Goal: Transaction & Acquisition: Purchase product/service

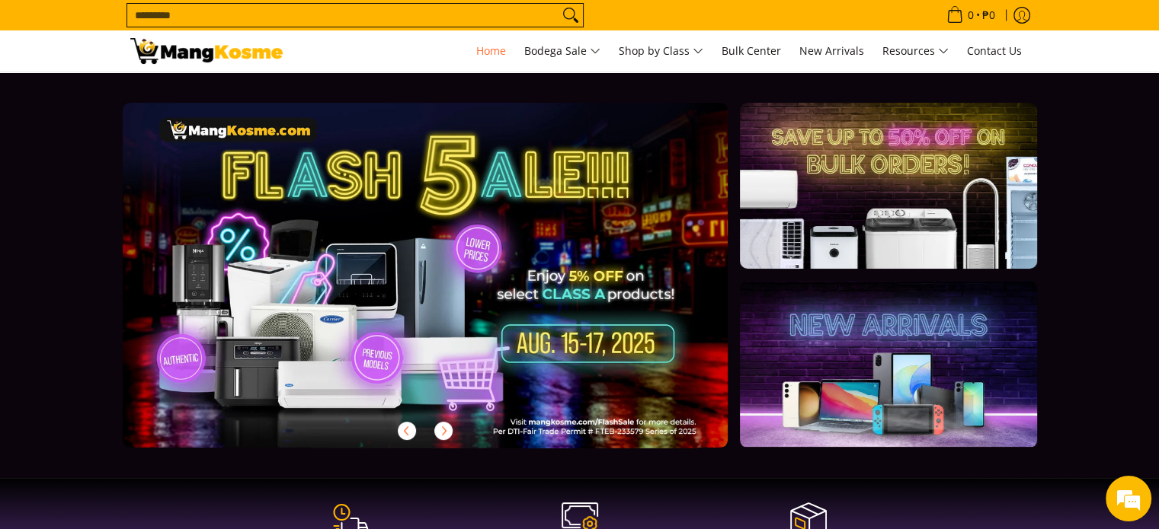
click at [509, 305] on link at bounding box center [450, 287] width 654 height 369
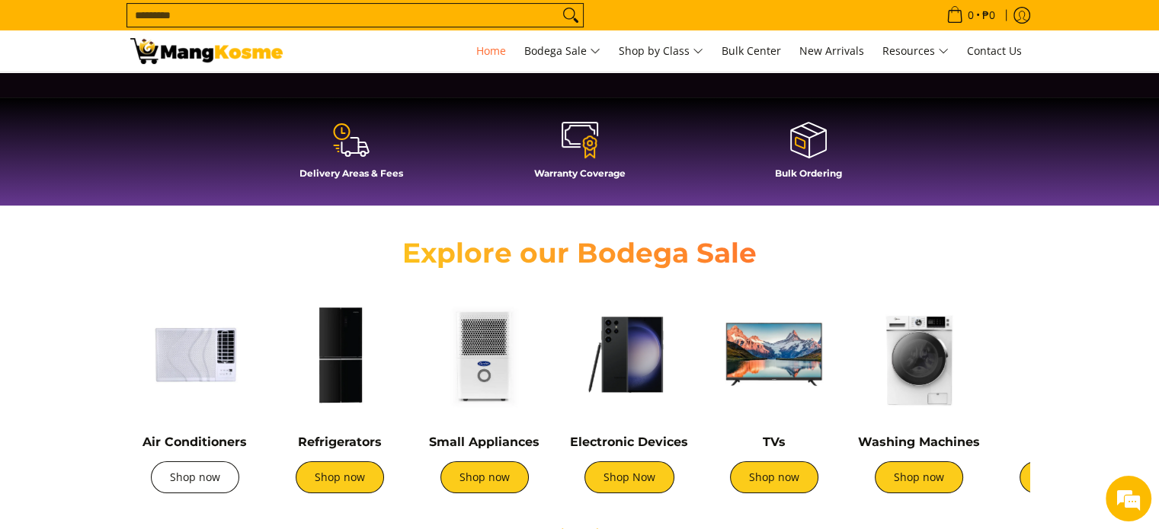
click at [198, 477] on link "Shop now" at bounding box center [195, 478] width 88 height 32
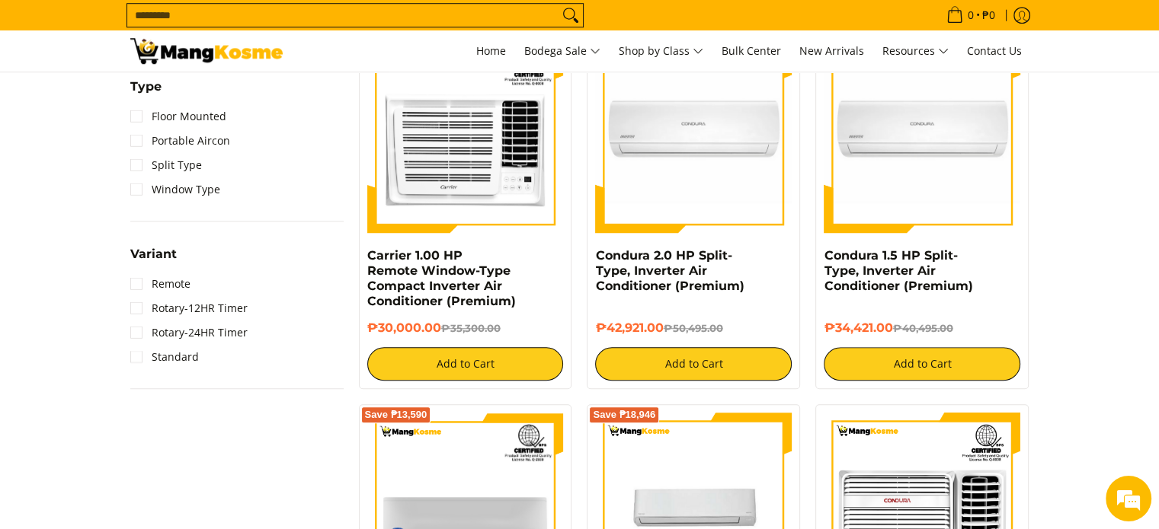
scroll to position [990, 0]
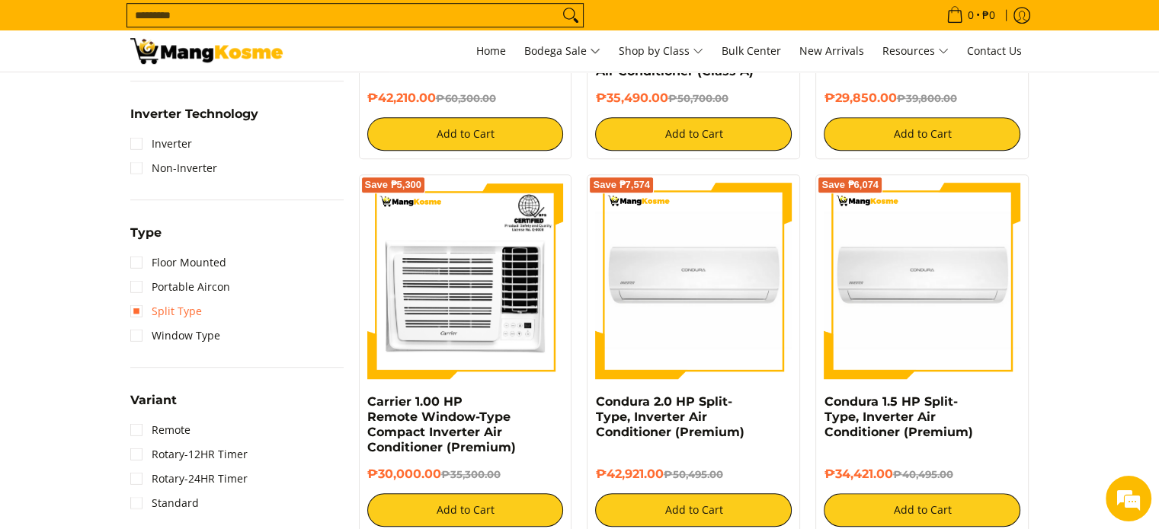
click at [136, 303] on link "Split Type" at bounding box center [166, 311] width 72 height 24
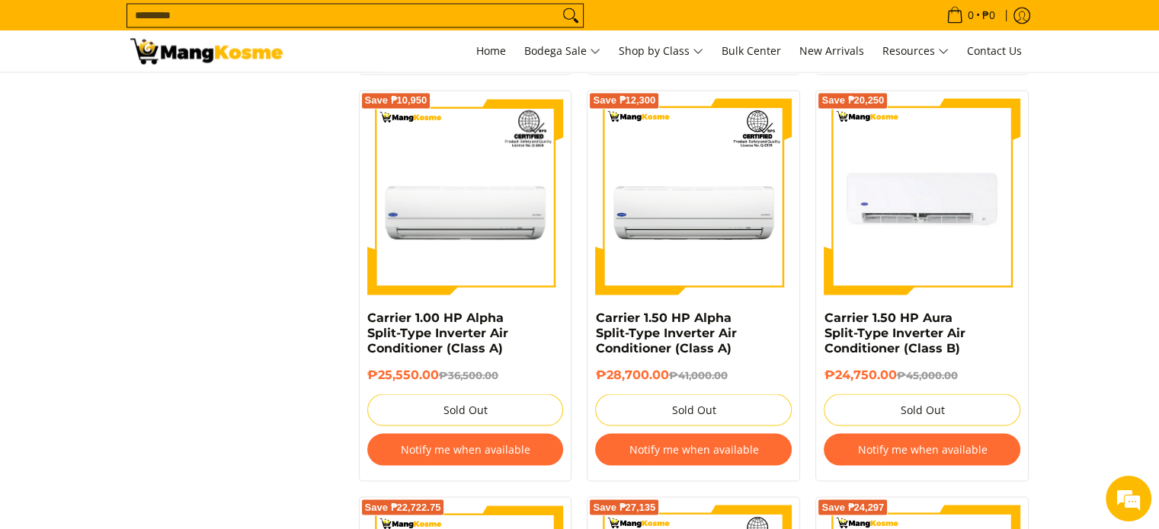
scroll to position [2742, 0]
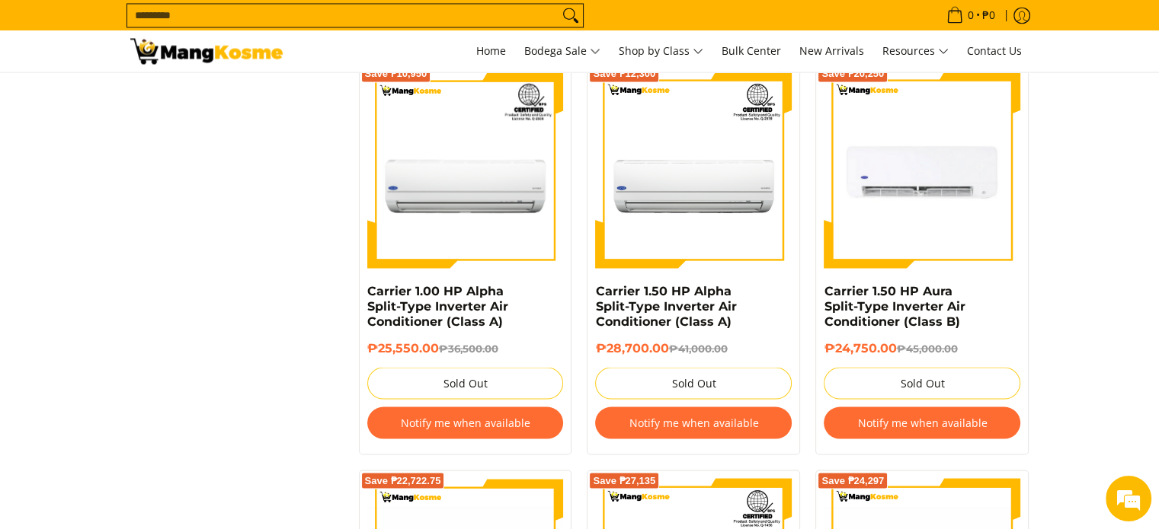
click at [945, 429] on button "Notify me when available" at bounding box center [921, 423] width 197 height 32
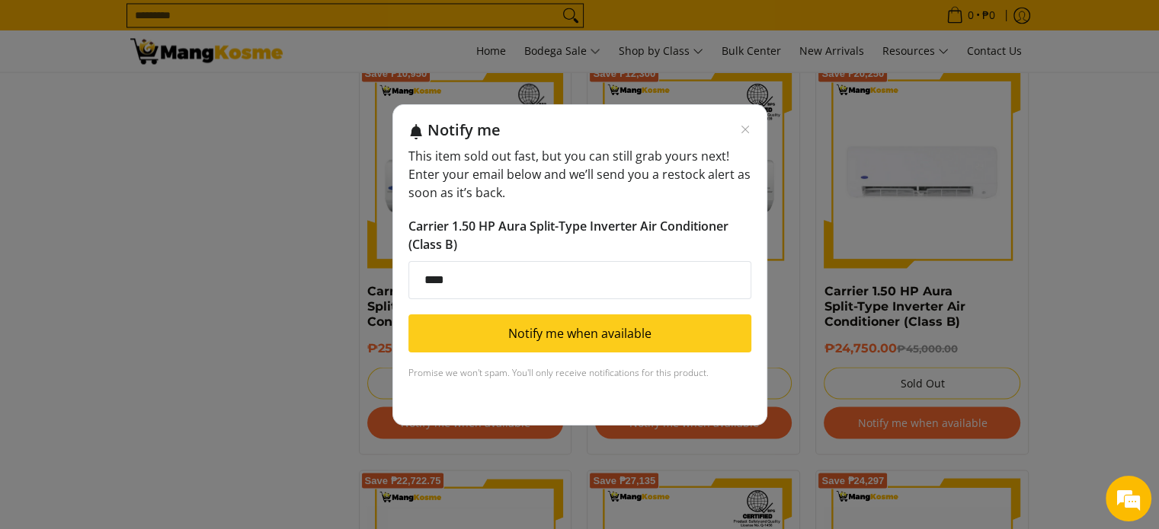
type input "**********"
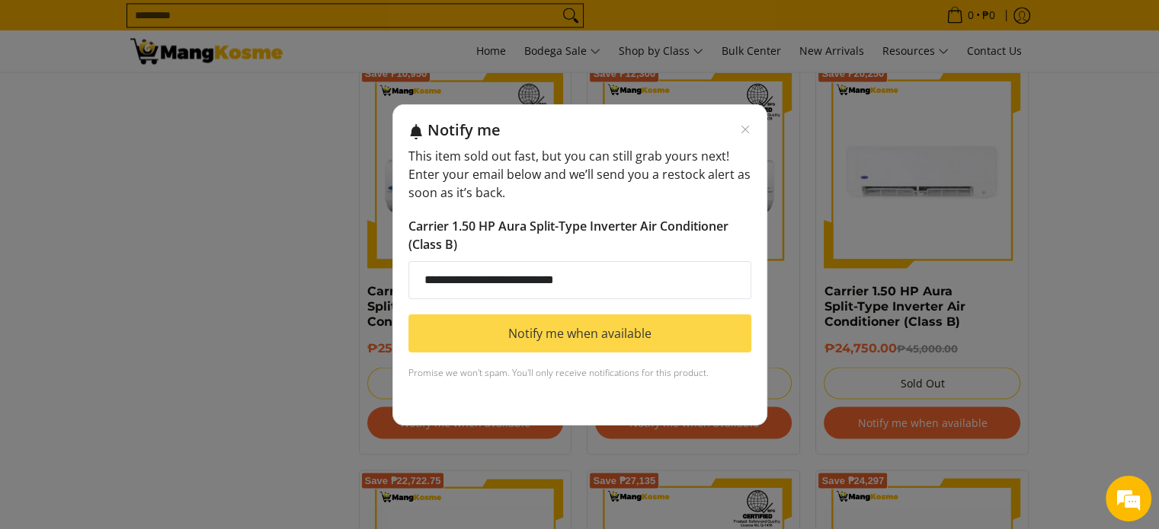
click at [606, 330] on button "Notify me when available" at bounding box center [579, 334] width 343 height 38
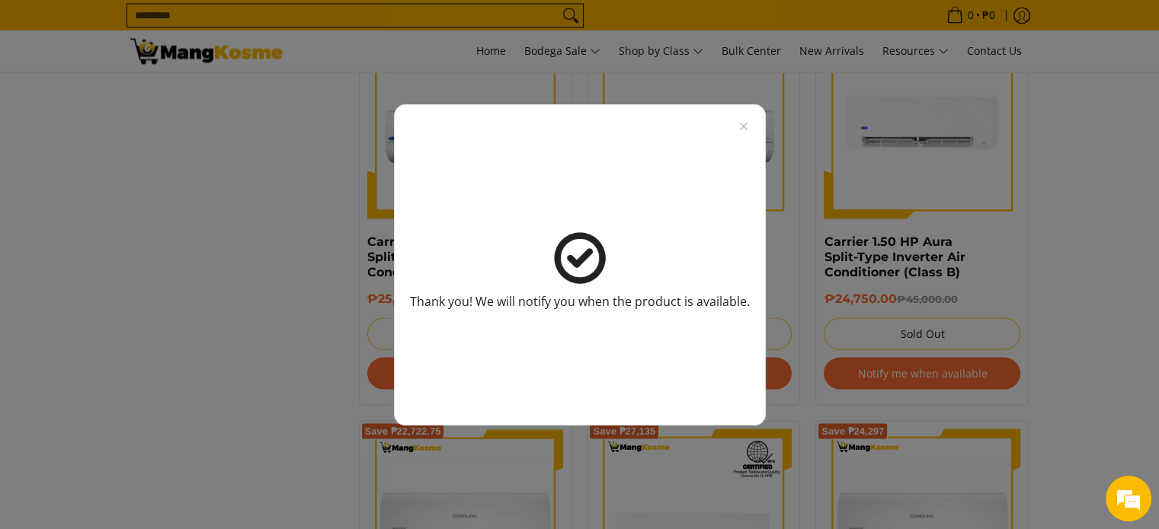
scroll to position [2818, 0]
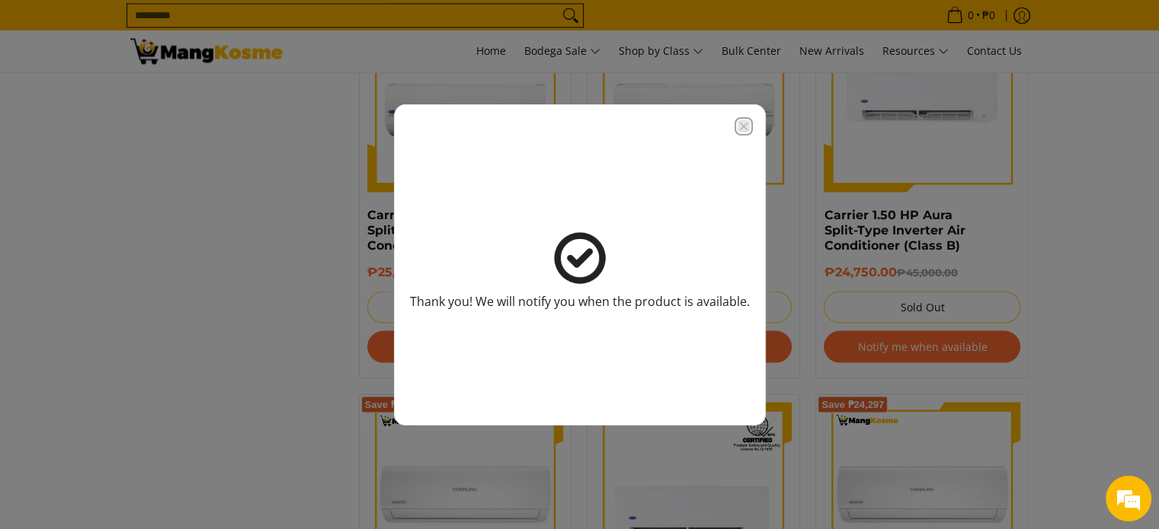
click at [739, 126] on icon "Close modal" at bounding box center [743, 126] width 12 height 12
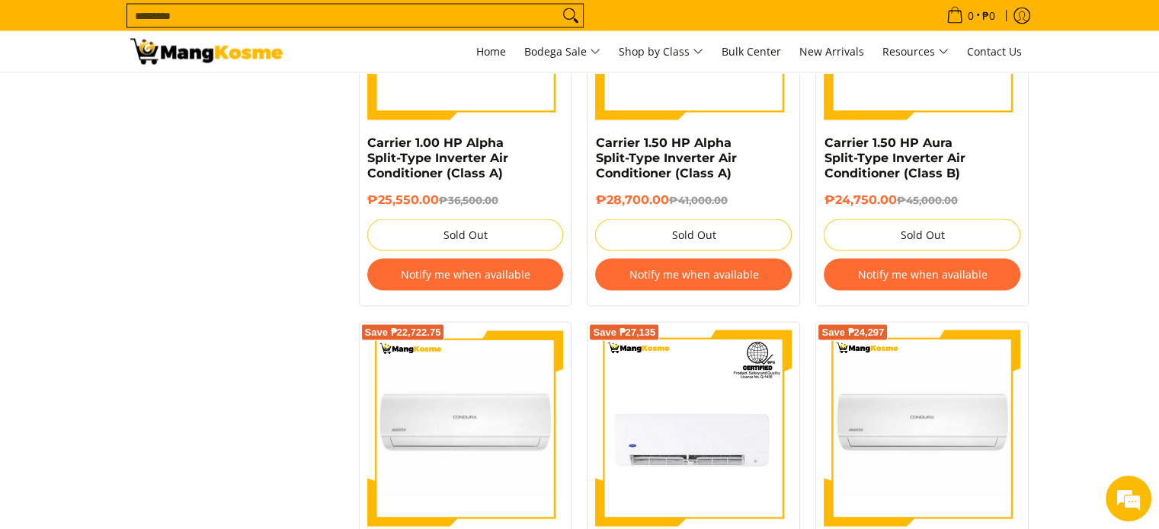
scroll to position [2895, 0]
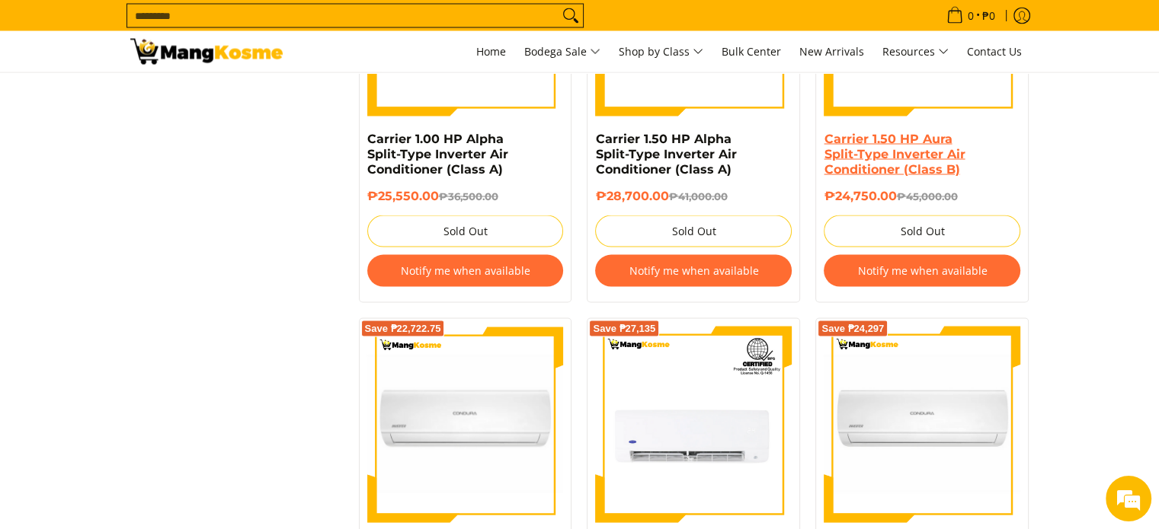
click at [923, 161] on link "Carrier 1.50 HP Aura Split-Type Inverter Air Conditioner (Class B)" at bounding box center [893, 153] width 141 height 45
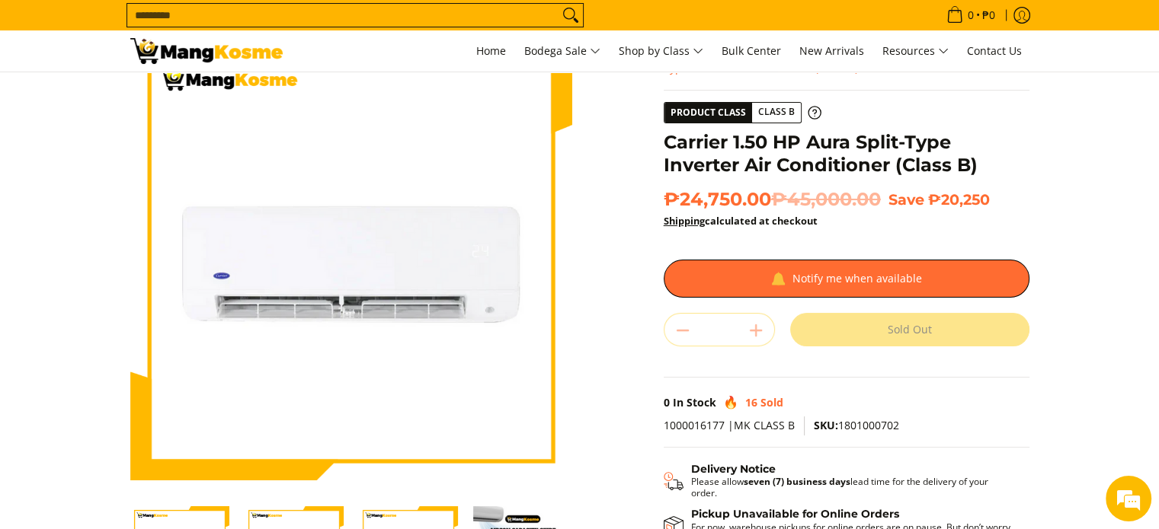
scroll to position [229, 0]
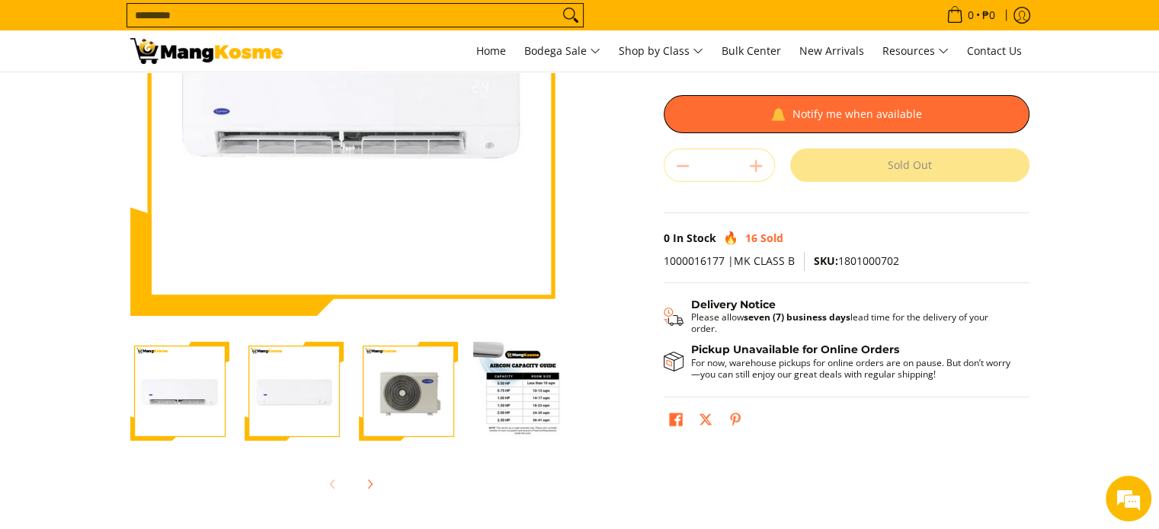
click at [510, 408] on img "Carrier 1.50 HP Aura Split-Type Inverter Air Conditioner (Class B)-4" at bounding box center [522, 391] width 99 height 99
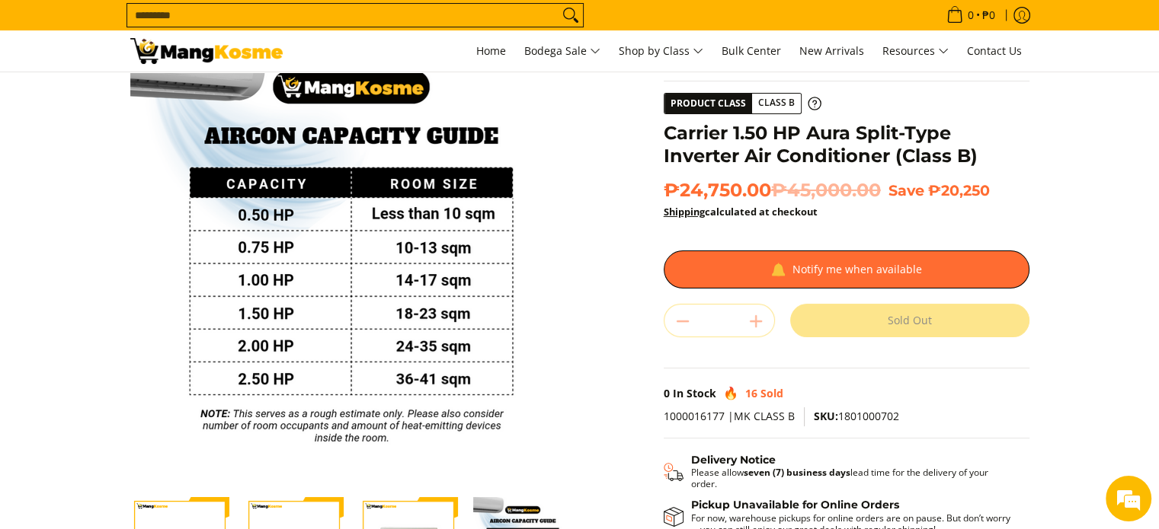
scroll to position [0, 0]
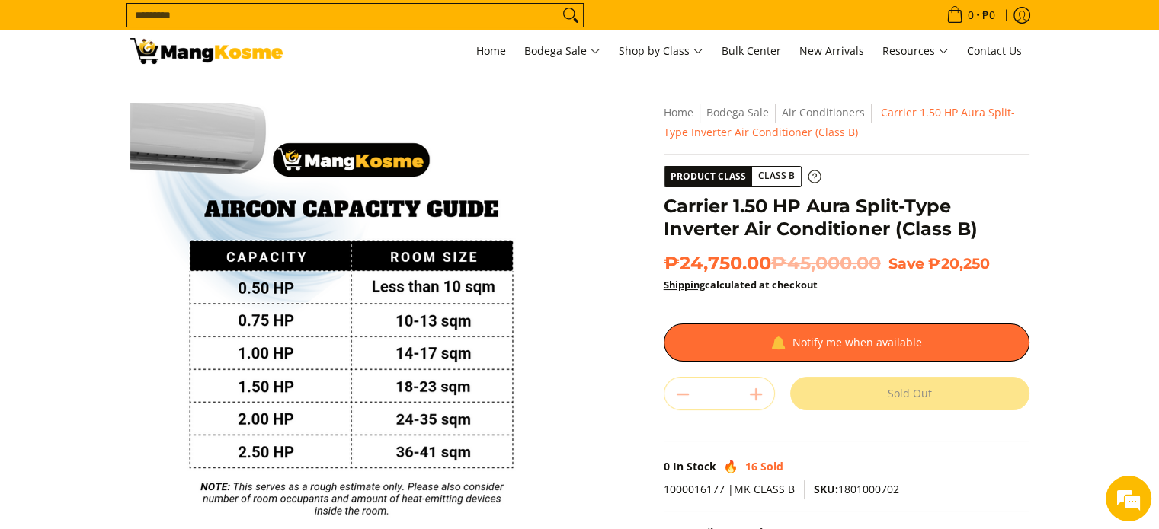
click at [807, 176] on icon at bounding box center [814, 177] width 14 height 14
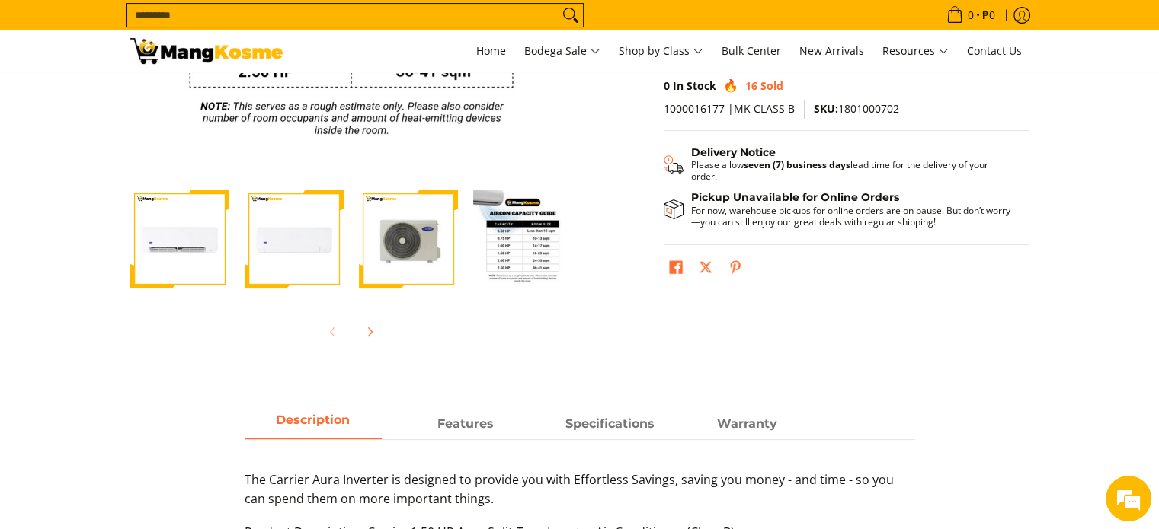
scroll to position [305, 0]
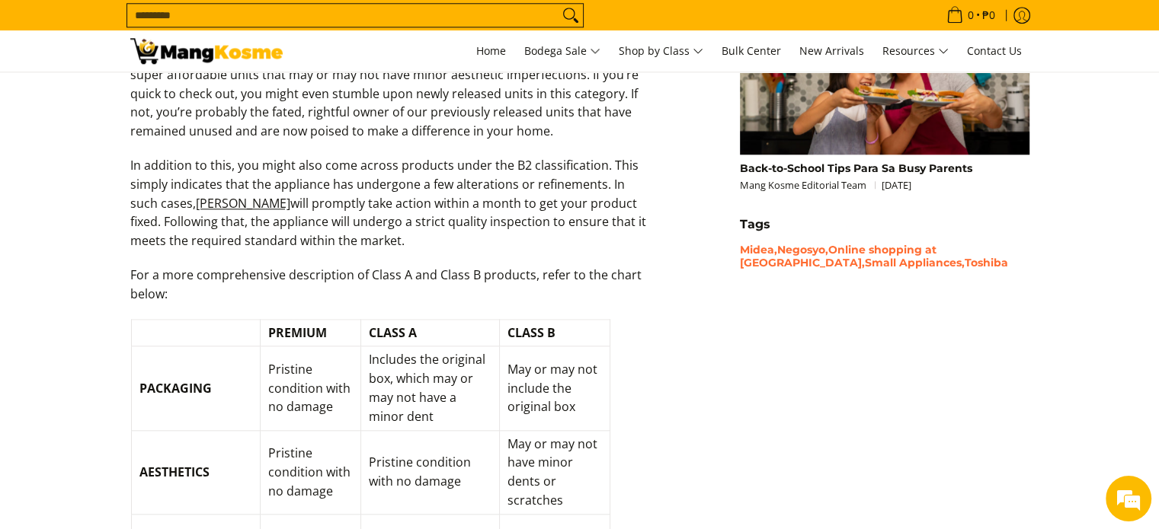
scroll to position [1447, 0]
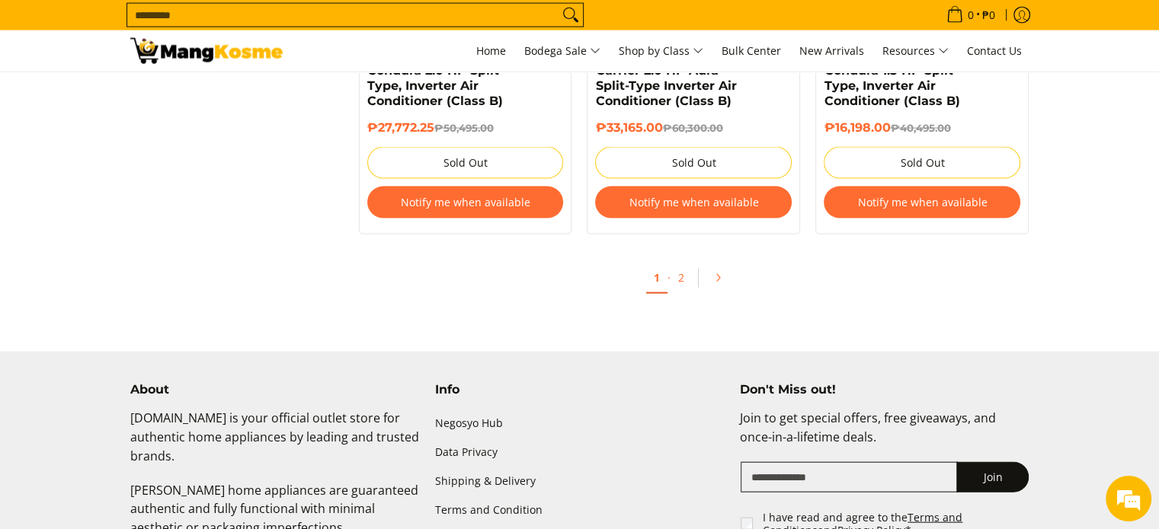
scroll to position [3370, 0]
click at [678, 289] on link "2" at bounding box center [680, 277] width 21 height 31
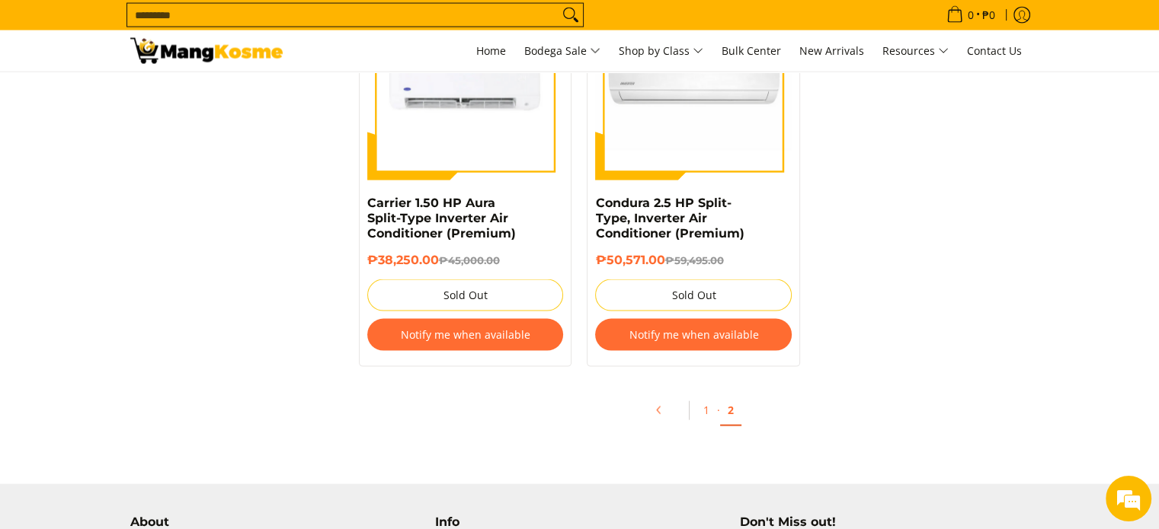
scroll to position [3275, 0]
